Goal: Information Seeking & Learning: Learn about a topic

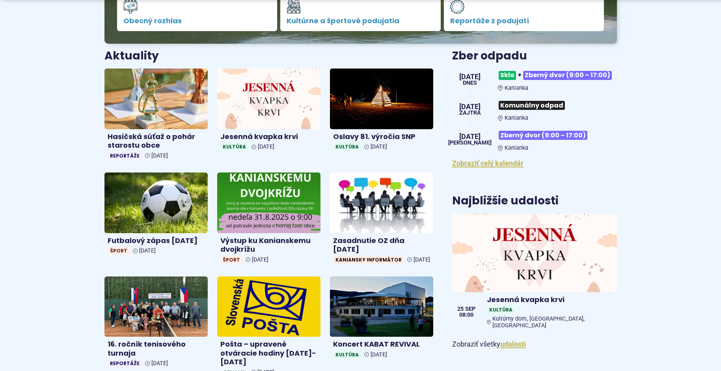
scroll to position [276, 0]
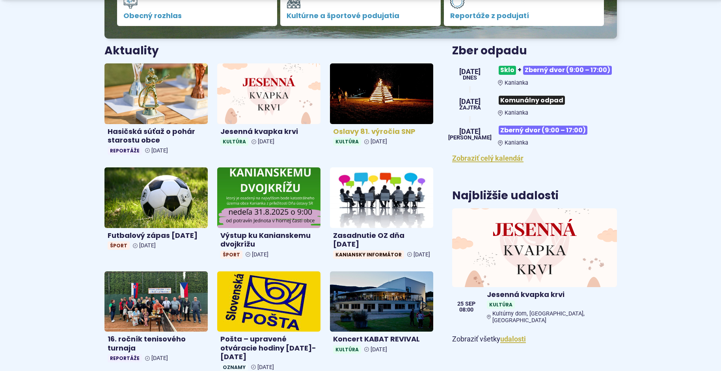
click at [384, 128] on h4 "Oslavy 81. výročia SNP" at bounding box center [381, 131] width 97 height 9
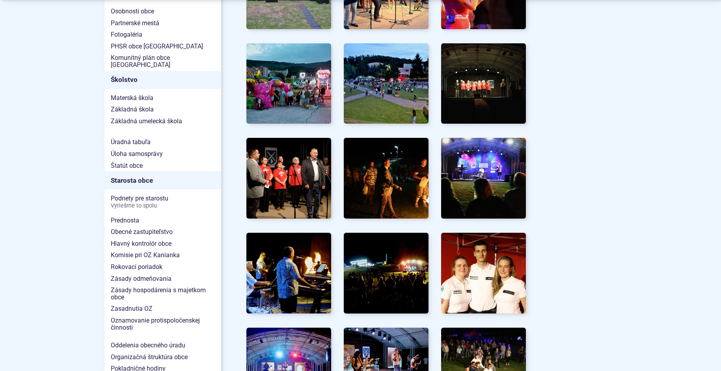
scroll to position [434, 0]
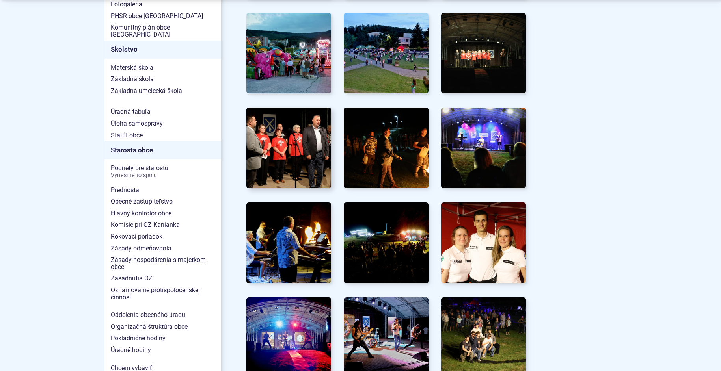
click at [294, 140] on img at bounding box center [288, 148] width 93 height 89
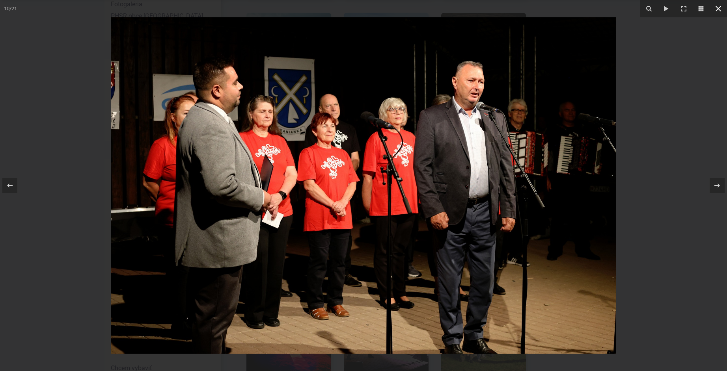
click at [718, 6] on div "10 / 21" at bounding box center [363, 185] width 727 height 371
click at [719, 6] on icon at bounding box center [717, 8] width 9 height 9
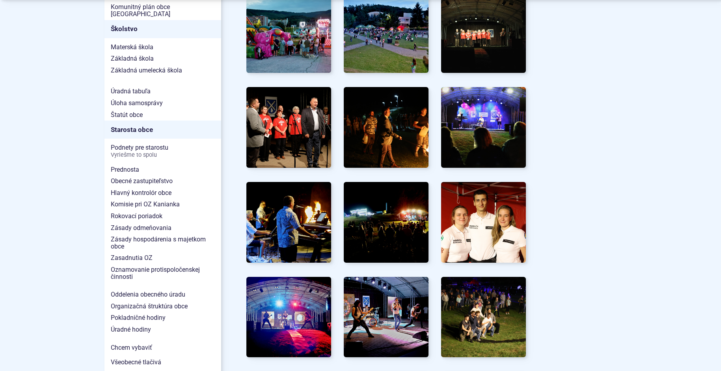
scroll to position [473, 0]
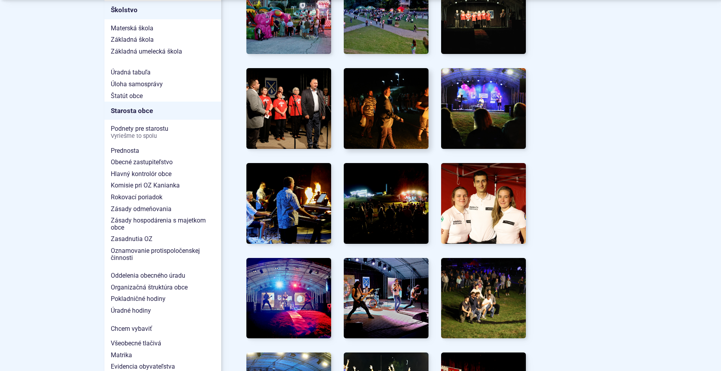
click at [394, 107] on img at bounding box center [385, 108] width 93 height 89
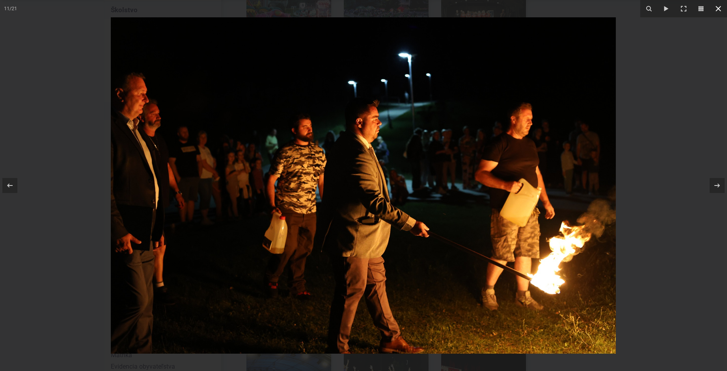
click at [716, 5] on icon at bounding box center [717, 8] width 9 height 9
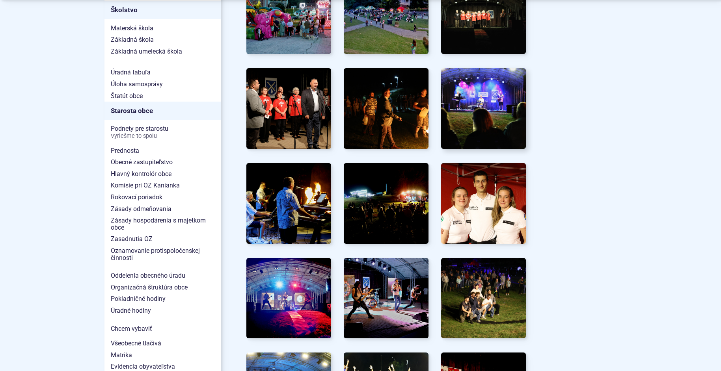
click at [483, 105] on img at bounding box center [483, 108] width 93 height 89
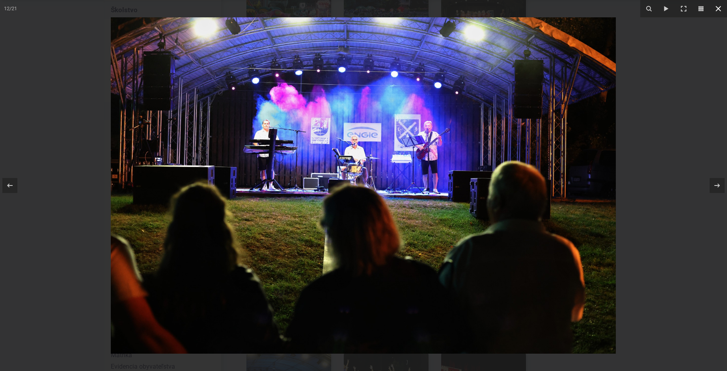
click at [717, 6] on icon at bounding box center [717, 8] width 9 height 9
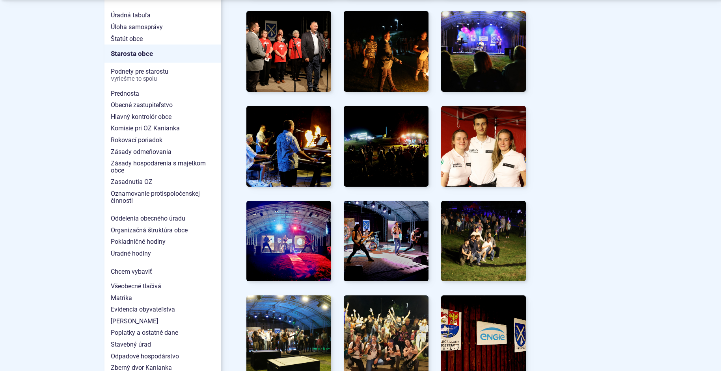
scroll to position [552, 0]
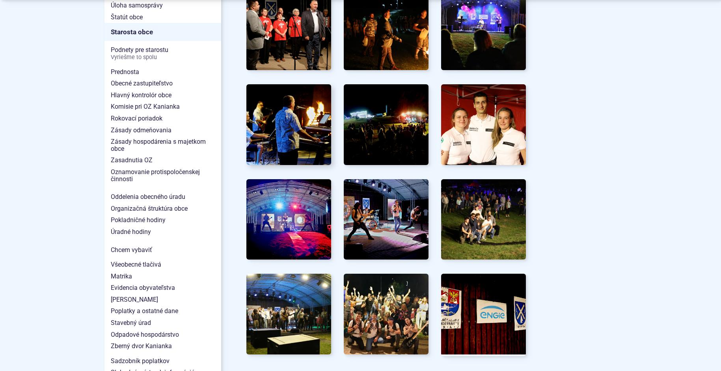
click at [299, 123] on img at bounding box center [288, 124] width 93 height 89
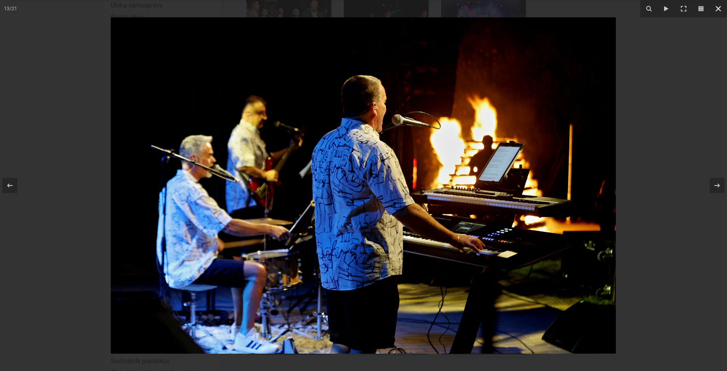
click at [721, 6] on icon at bounding box center [717, 8] width 9 height 9
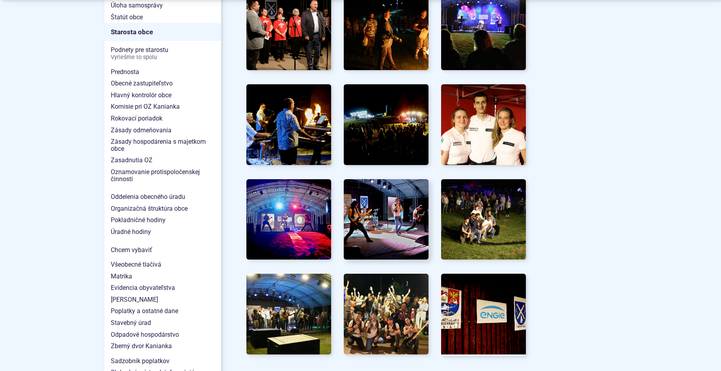
click at [382, 210] on img at bounding box center [385, 219] width 93 height 89
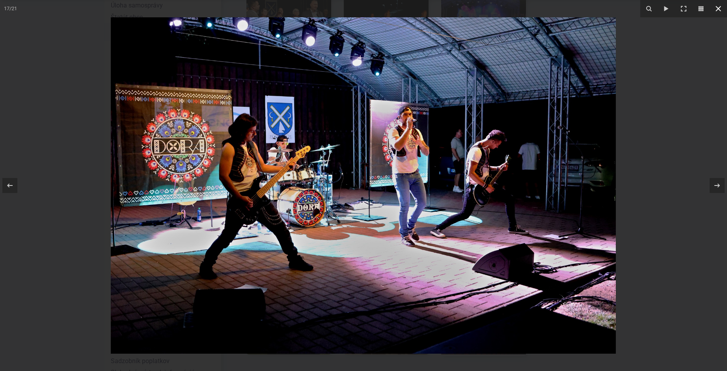
click at [717, 7] on icon at bounding box center [718, 9] width 6 height 6
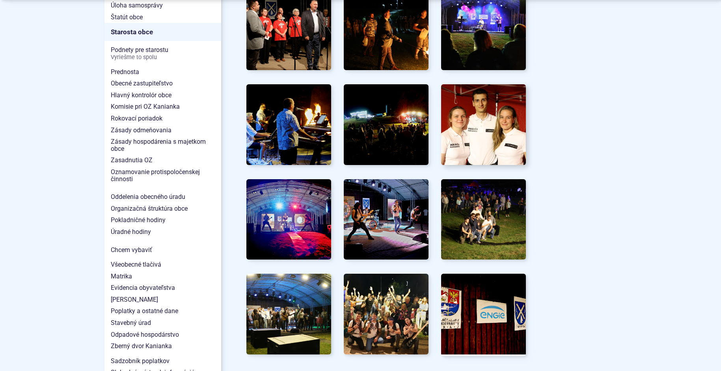
click at [497, 126] on img at bounding box center [483, 124] width 93 height 89
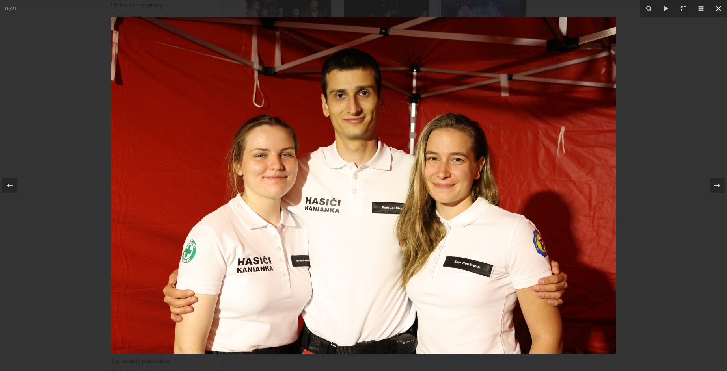
click at [719, 8] on icon at bounding box center [717, 8] width 9 height 9
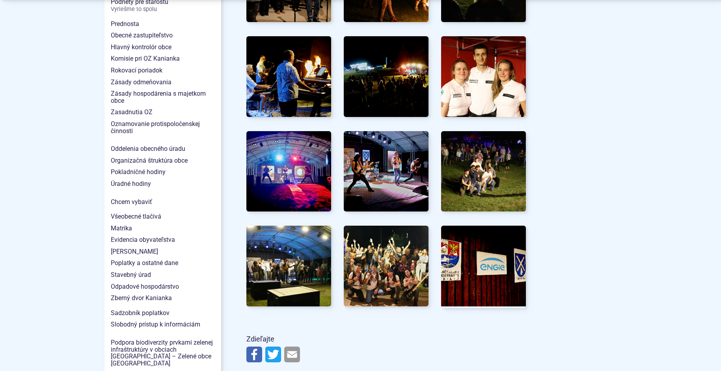
scroll to position [631, 0]
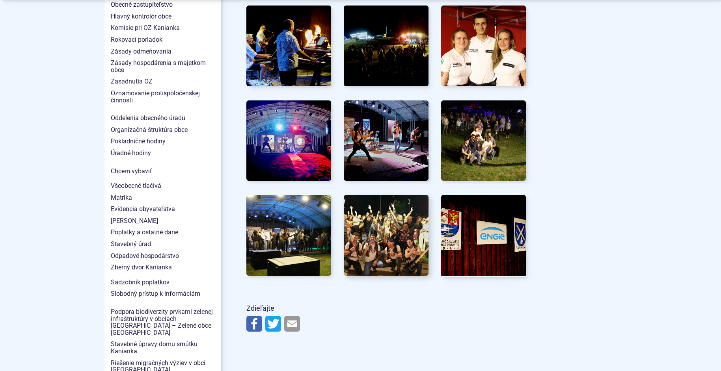
click at [380, 229] on img at bounding box center [385, 235] width 93 height 89
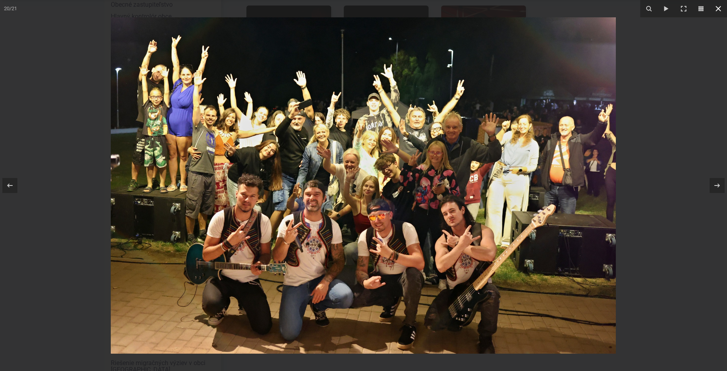
click at [718, 7] on icon at bounding box center [717, 8] width 9 height 9
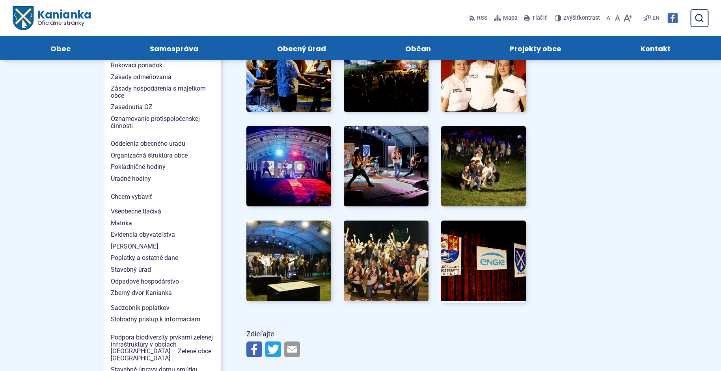
scroll to position [591, 0]
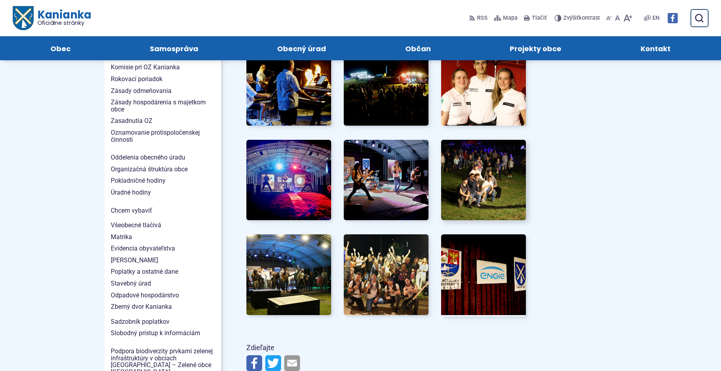
click at [491, 171] on img at bounding box center [483, 180] width 93 height 89
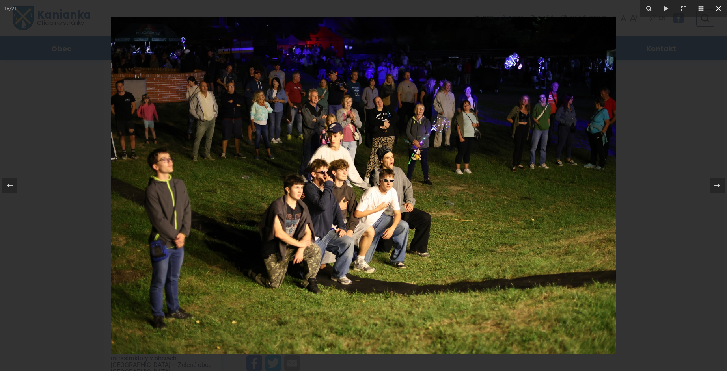
click at [717, 9] on icon at bounding box center [718, 9] width 6 height 6
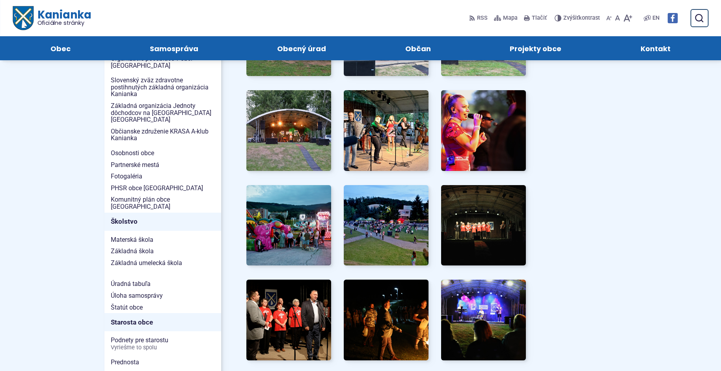
scroll to position [79, 0]
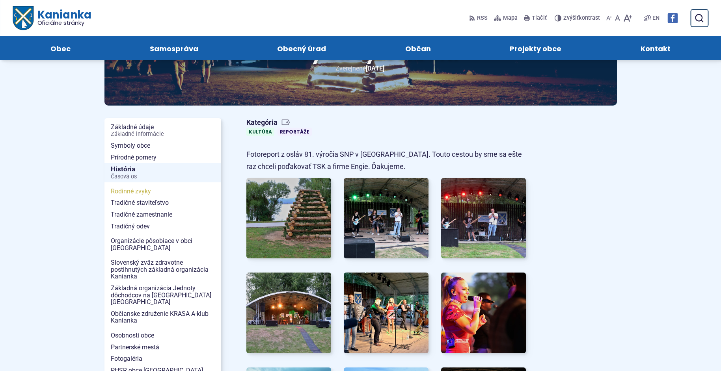
click at [131, 192] on span "Rodinné zvyky" at bounding box center [163, 192] width 104 height 12
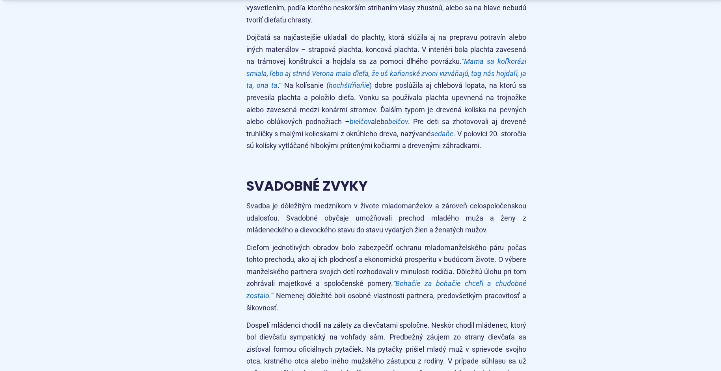
scroll to position [1892, 0]
